Goal: Information Seeking & Learning: Understand process/instructions

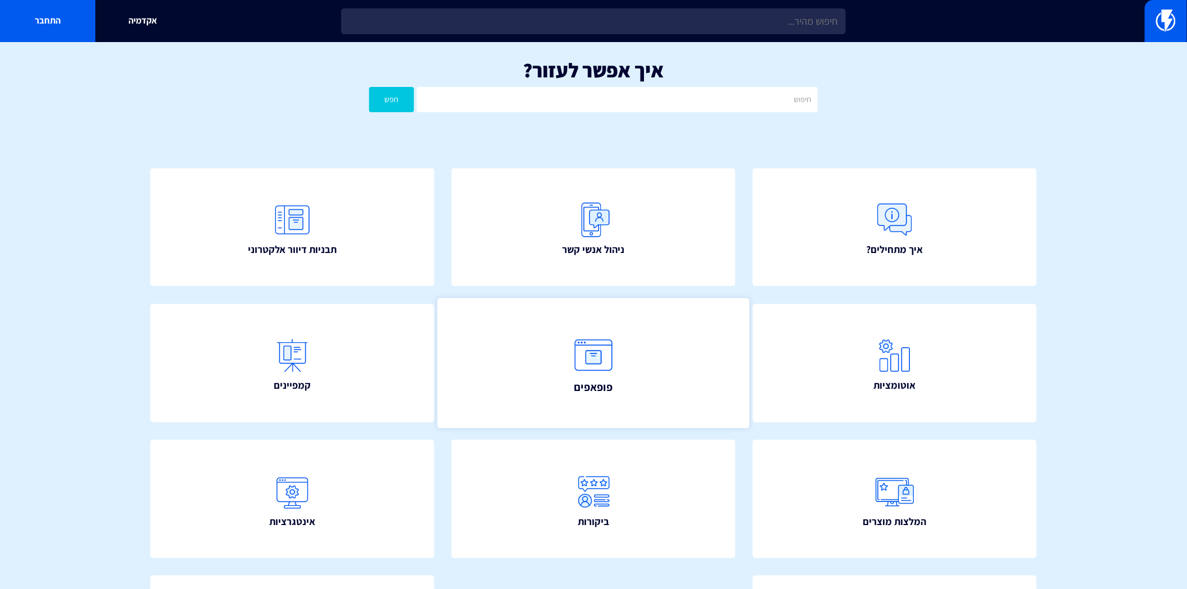
click at [594, 349] on img at bounding box center [593, 354] width 49 height 49
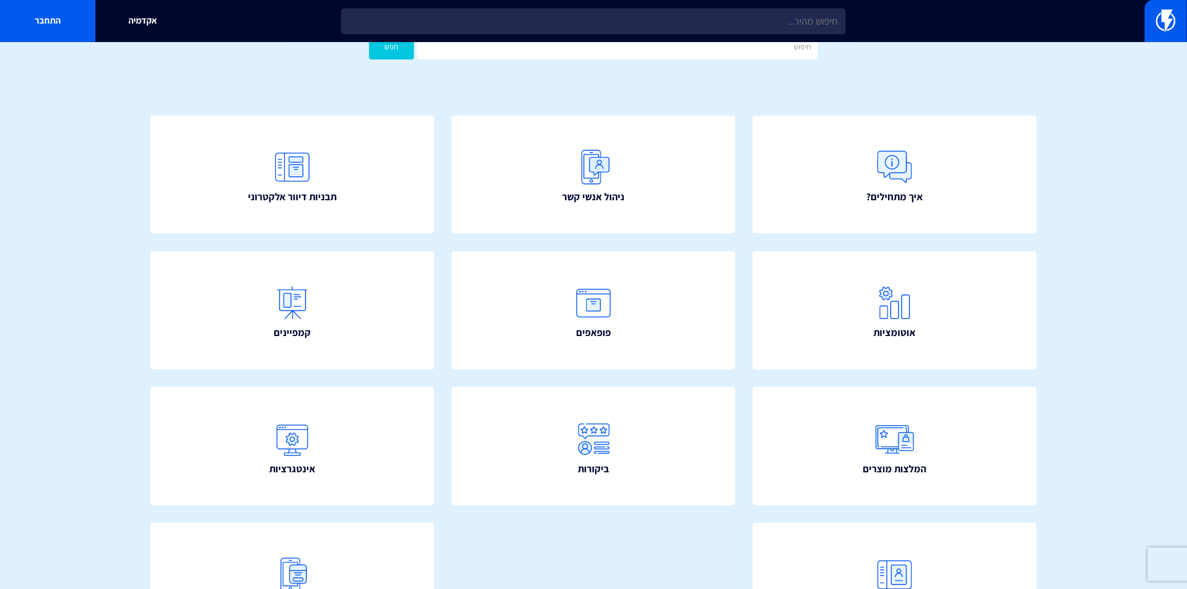
scroll to position [124, 0]
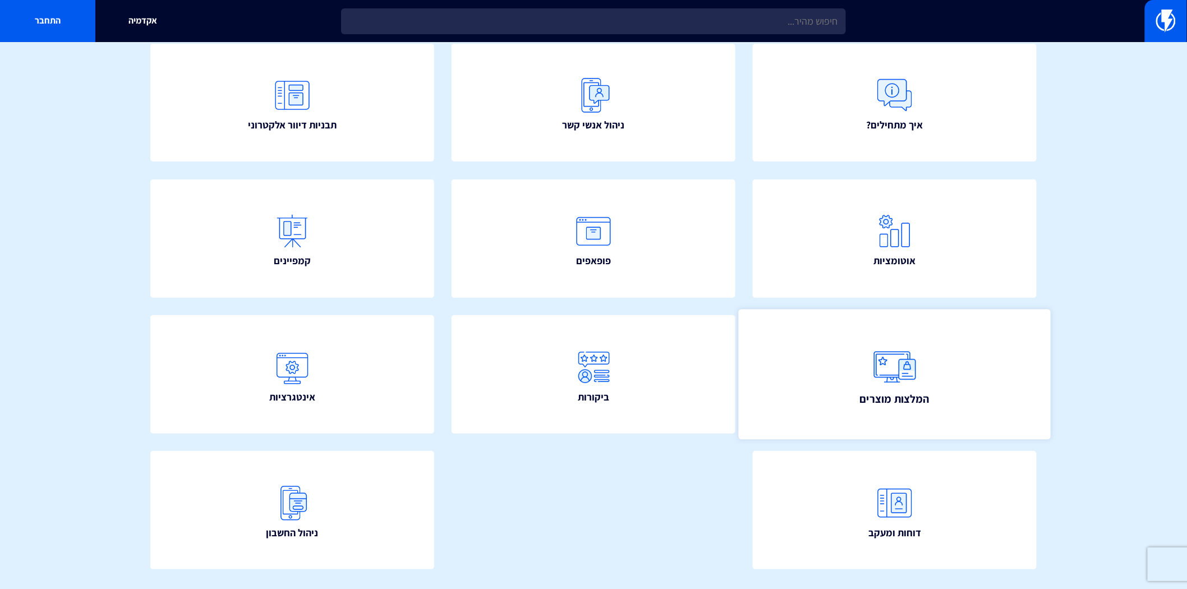
click at [952, 380] on link "המלצות מוצרים" at bounding box center [895, 375] width 312 height 130
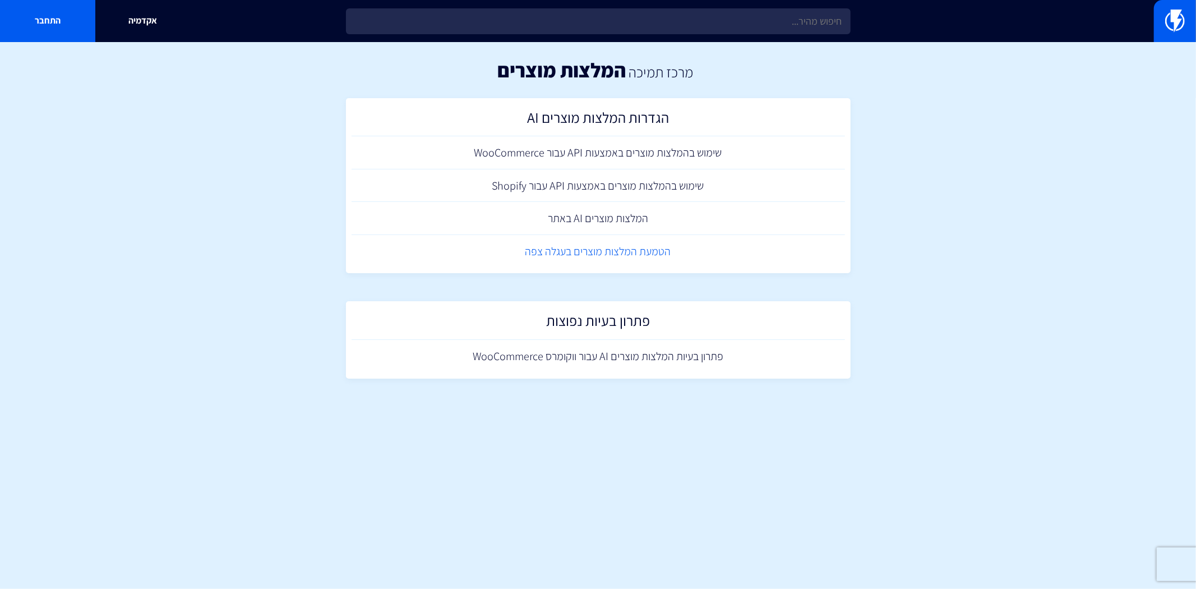
click at [589, 247] on link "הטמעת המלצות מוצרים בעגלה צפה" at bounding box center [599, 251] width 494 height 33
